Goal: Information Seeking & Learning: Learn about a topic

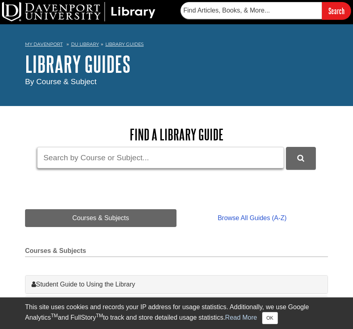
click at [178, 164] on input "Guide Search Terms" at bounding box center [160, 157] width 247 height 21
click at [143, 158] on input "Guide Search Terms" at bounding box center [160, 157] width 247 height 21
paste input "Customer experience personalization strategies"
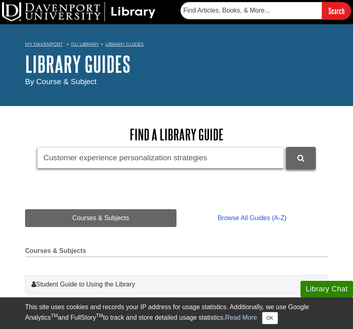
type input "Customer experience personalization strategies"
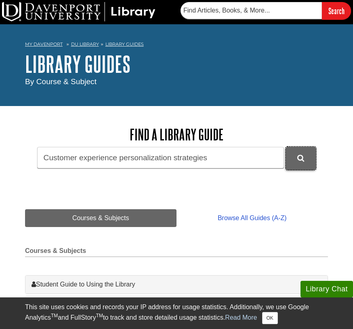
click at [305, 163] on button "DU Library Guides Search" at bounding box center [301, 158] width 30 height 22
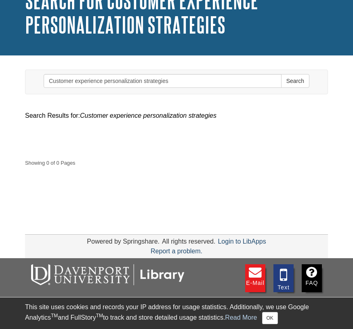
scroll to position [72, 0]
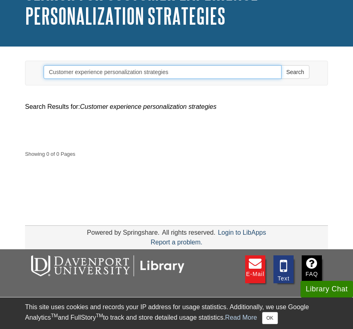
drag, startPoint x: 170, startPoint y: 74, endPoint x: 144, endPoint y: 73, distance: 26.3
click at [144, 73] on input "Customer experience personalization strategies" at bounding box center [163, 72] width 238 height 14
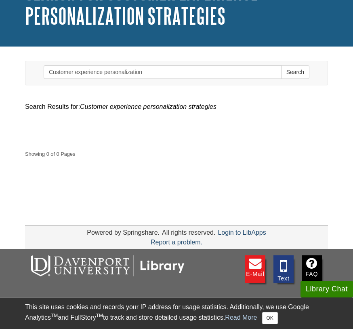
click at [297, 79] on div "Search Customer experience personalization Search" at bounding box center [177, 73] width 290 height 24
click at [291, 71] on button "Search" at bounding box center [295, 72] width 28 height 14
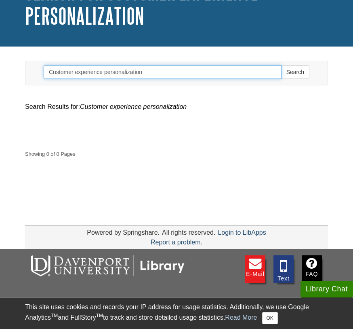
drag, startPoint x: 181, startPoint y: 73, endPoint x: 106, endPoint y: 71, distance: 74.8
click at [106, 71] on input "Customer experience personalization" at bounding box center [163, 72] width 238 height 14
type input "Customer experience"
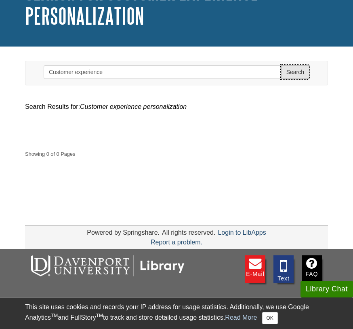
click at [301, 75] on button "Search" at bounding box center [295, 72] width 28 height 14
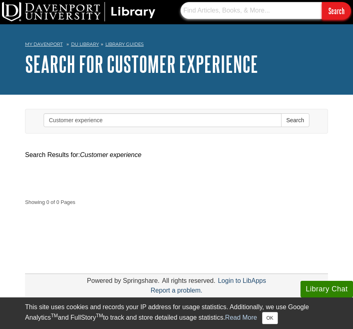
click at [247, 7] on input "text" at bounding box center [252, 10] width 142 height 17
paste input "Customer experience personalization strategies"
type input "Customer experience personalization strategies"
click at [334, 8] on input "Search" at bounding box center [336, 10] width 29 height 17
